Goal: Task Accomplishment & Management: Use online tool/utility

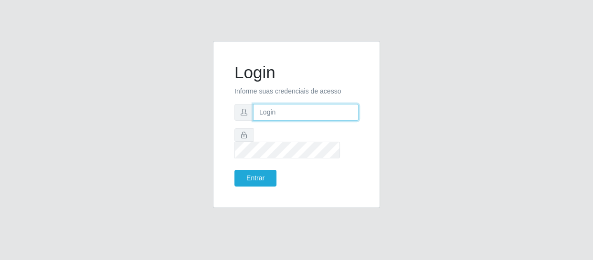
click at [270, 120] on input "text" at bounding box center [306, 112] width 106 height 17
type input "[EMAIL_ADDRESS][DOMAIN_NAME]"
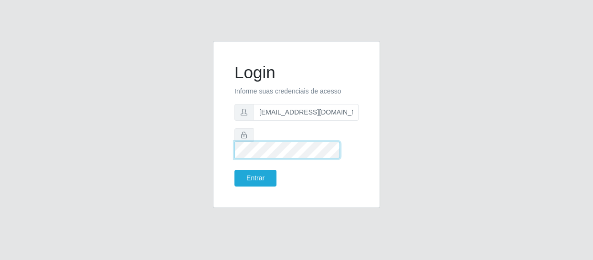
click at [234, 170] on button "Entrar" at bounding box center [255, 178] width 42 height 17
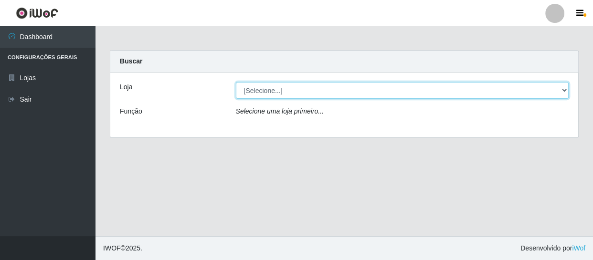
click at [566, 89] on select "[Selecione...] SuperFácil Atacado - São Gonçalo do Amarante" at bounding box center [402, 90] width 333 height 17
select select "408"
click at [236, 82] on select "[Selecione...] SuperFácil Atacado - São Gonçalo do Amarante" at bounding box center [402, 90] width 333 height 17
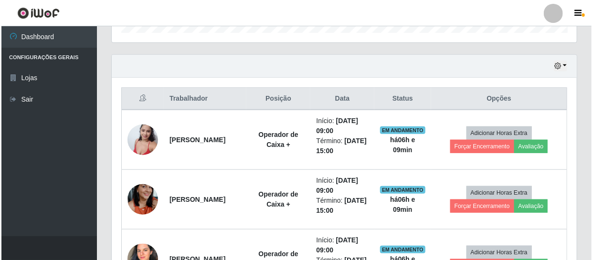
scroll to position [347, 0]
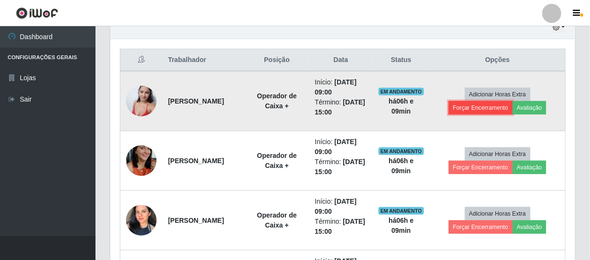
click at [482, 111] on button "Forçar Encerramento" at bounding box center [481, 107] width 64 height 13
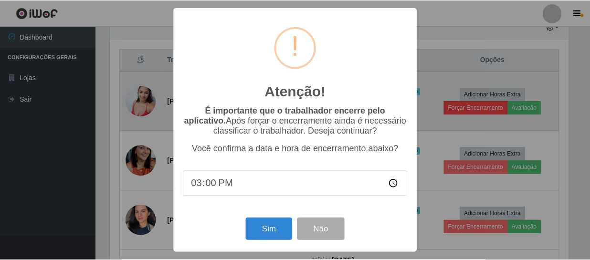
scroll to position [198, 461]
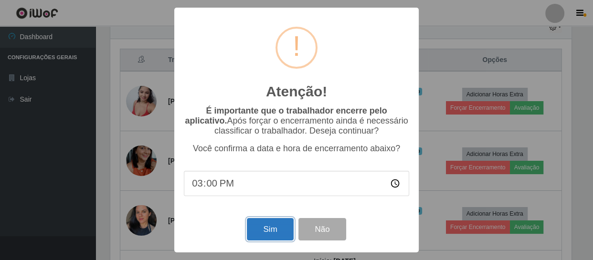
click at [275, 238] on button "Sim" at bounding box center [270, 229] width 46 height 22
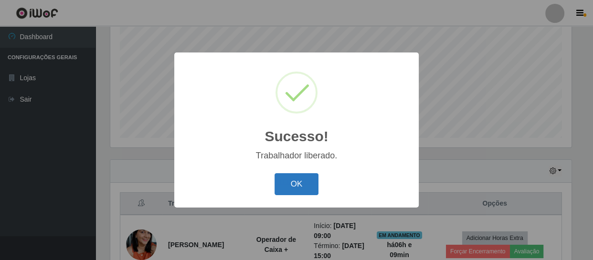
click at [308, 190] on button "OK" at bounding box center [297, 184] width 44 height 22
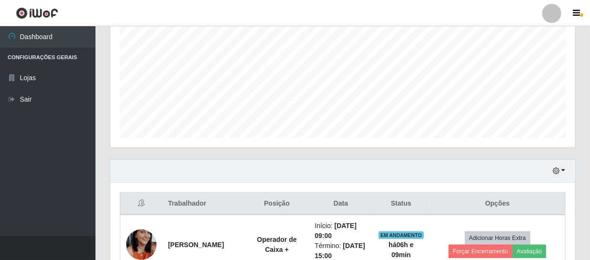
scroll to position [334, 0]
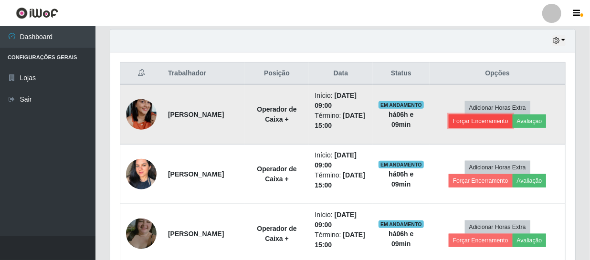
click at [467, 118] on button "Forçar Encerramento" at bounding box center [481, 121] width 64 height 13
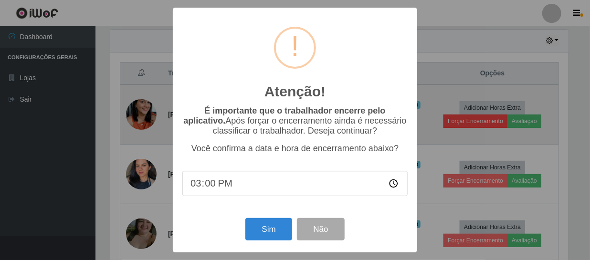
scroll to position [198, 461]
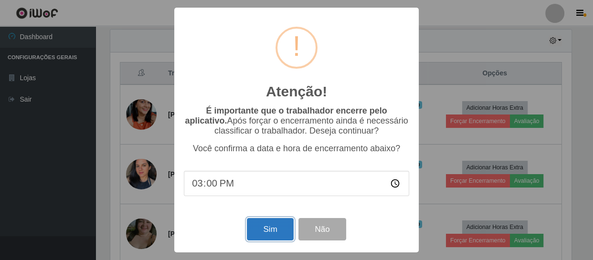
click at [273, 236] on button "Sim" at bounding box center [270, 229] width 46 height 22
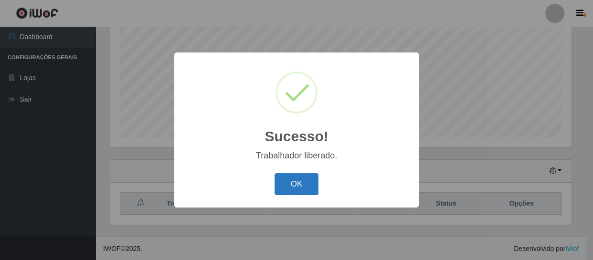
click at [299, 182] on button "OK" at bounding box center [297, 184] width 44 height 22
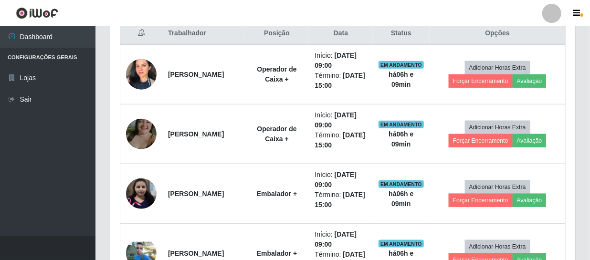
scroll to position [377, 0]
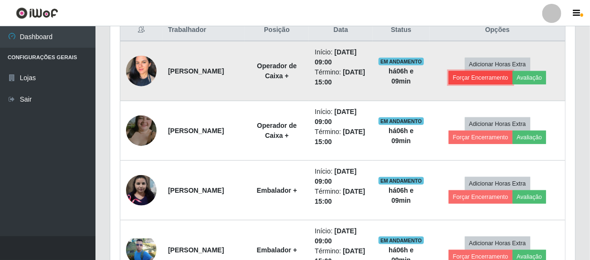
click at [470, 78] on button "Forçar Encerramento" at bounding box center [481, 77] width 64 height 13
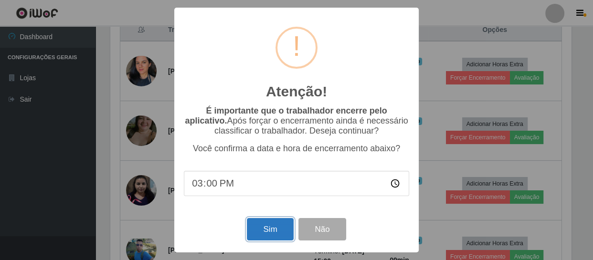
click at [285, 227] on button "Sim" at bounding box center [270, 229] width 46 height 22
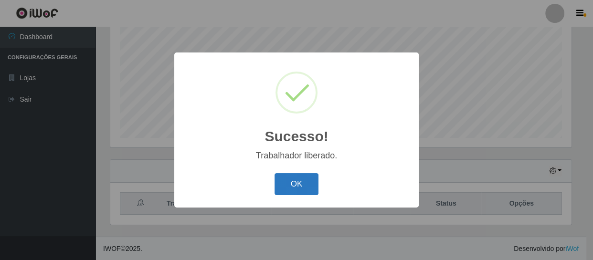
click at [309, 182] on button "OK" at bounding box center [297, 184] width 44 height 22
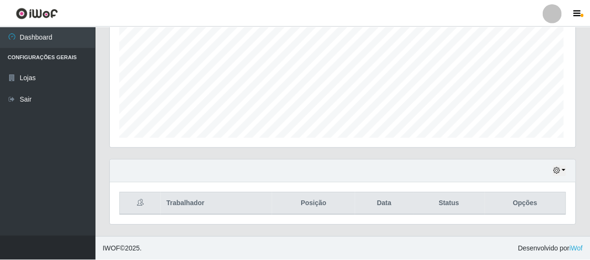
scroll to position [0, 0]
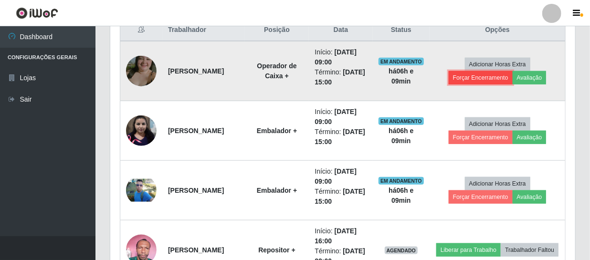
click at [469, 80] on button "Forçar Encerramento" at bounding box center [481, 77] width 64 height 13
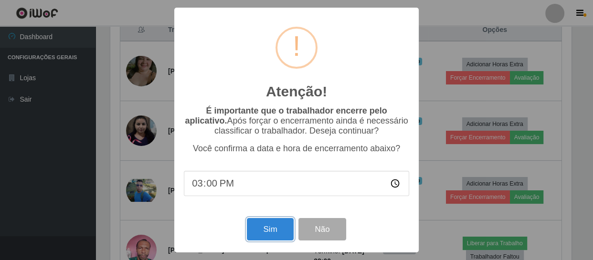
click at [265, 231] on button "Sim" at bounding box center [270, 229] width 46 height 22
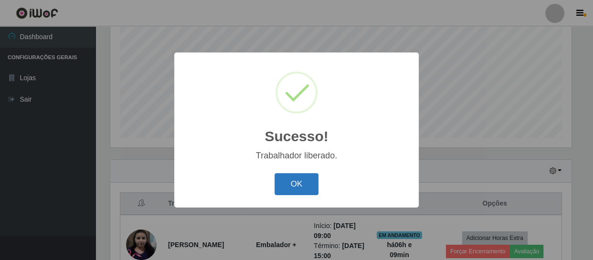
click at [294, 182] on button "OK" at bounding box center [297, 184] width 44 height 22
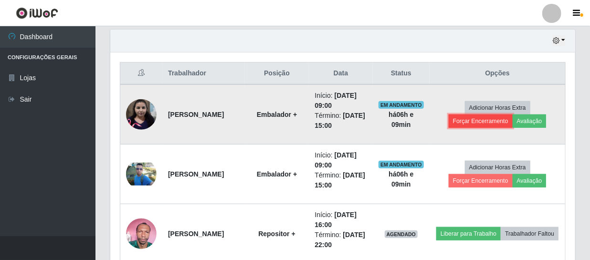
click at [467, 125] on button "Forçar Encerramento" at bounding box center [481, 121] width 64 height 13
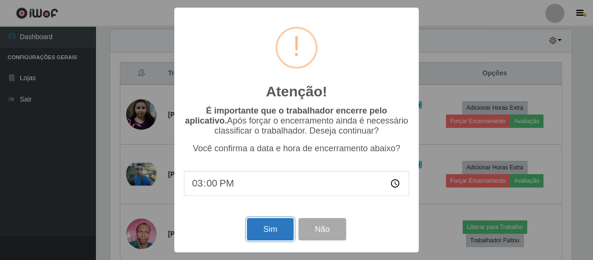
click at [273, 227] on button "Sim" at bounding box center [270, 229] width 46 height 22
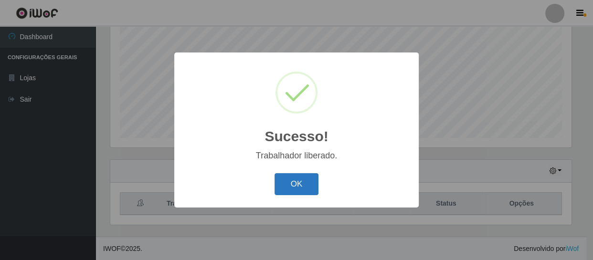
click at [287, 187] on button "OK" at bounding box center [297, 184] width 44 height 22
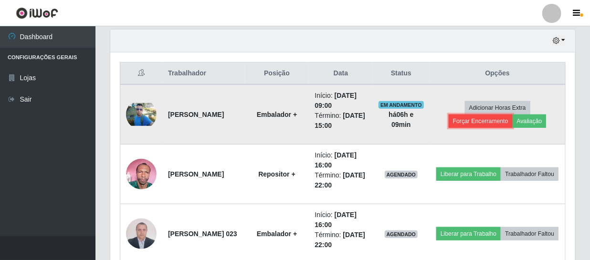
click at [470, 121] on button "Forçar Encerramento" at bounding box center [481, 121] width 64 height 13
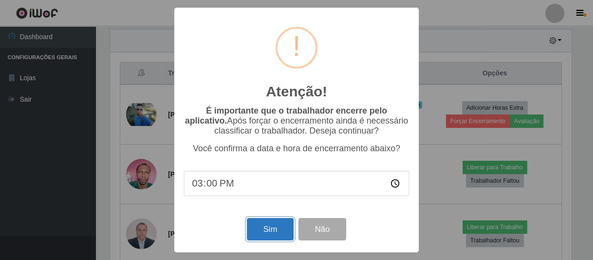
click at [272, 238] on button "Sim" at bounding box center [270, 229] width 46 height 22
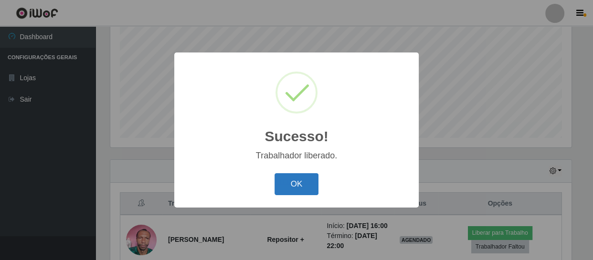
click at [315, 181] on button "OK" at bounding box center [297, 184] width 44 height 22
